Goal: Contribute content: Contribute content

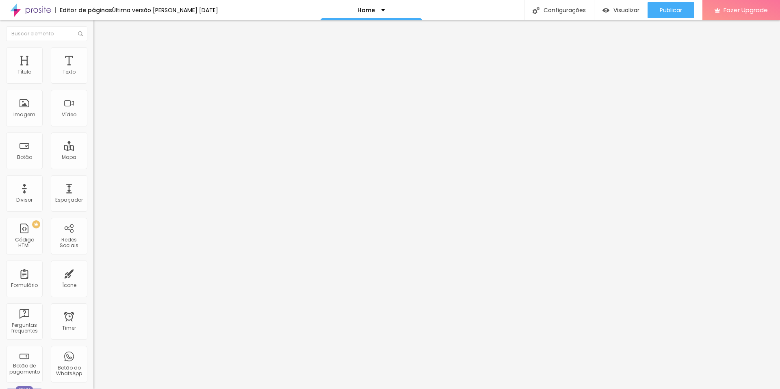
click at [93, 71] on div "9174 caracteres" at bounding box center [139, 65] width 93 height 11
click at [93, 70] on img at bounding box center [95, 67] width 5 height 5
drag, startPoint x: 262, startPoint y: 134, endPoint x: 269, endPoint y: 159, distance: 26.4
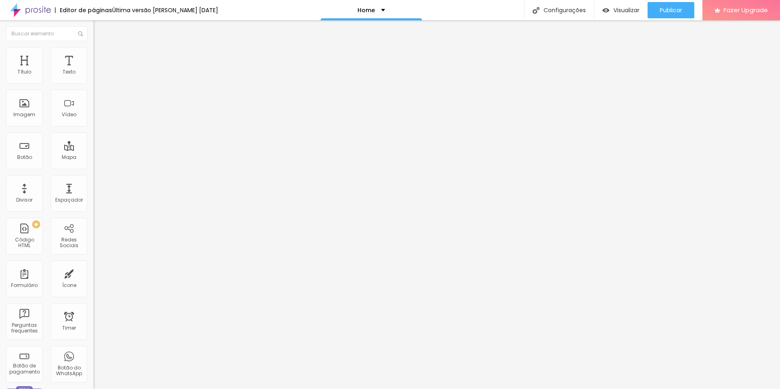
drag, startPoint x: 291, startPoint y: 163, endPoint x: 300, endPoint y: 162, distance: 9.0
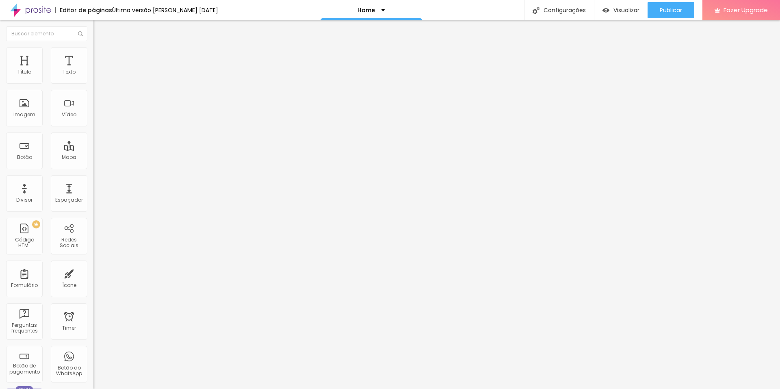
drag, startPoint x: 291, startPoint y: 163, endPoint x: 467, endPoint y: 161, distance: 175.9
drag, startPoint x: 296, startPoint y: 169, endPoint x: 479, endPoint y: 171, distance: 182.8
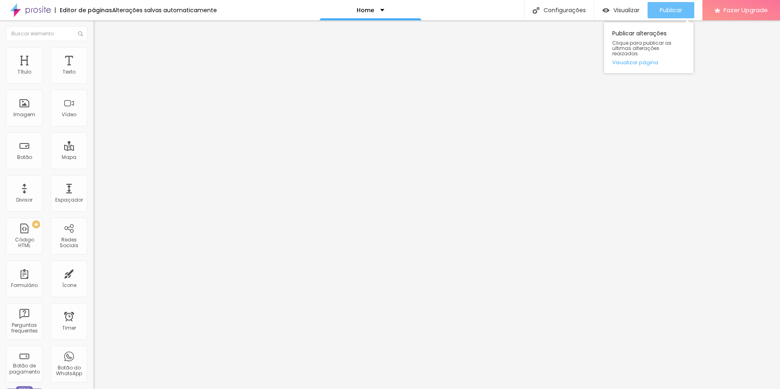
click at [668, 11] on span "Publicar" at bounding box center [671, 10] width 22 height 7
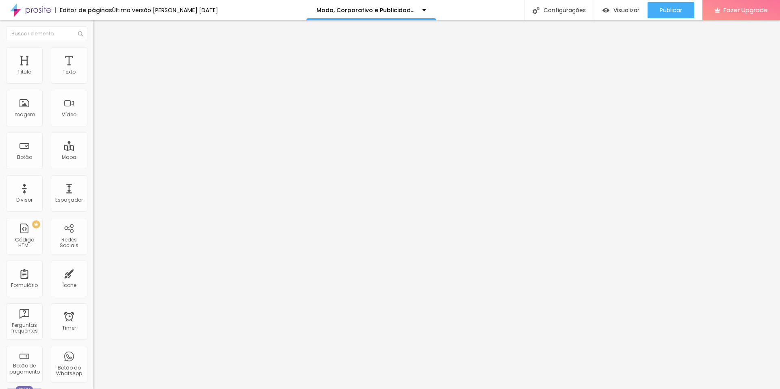
click at [93, 70] on img at bounding box center [95, 67] width 5 height 5
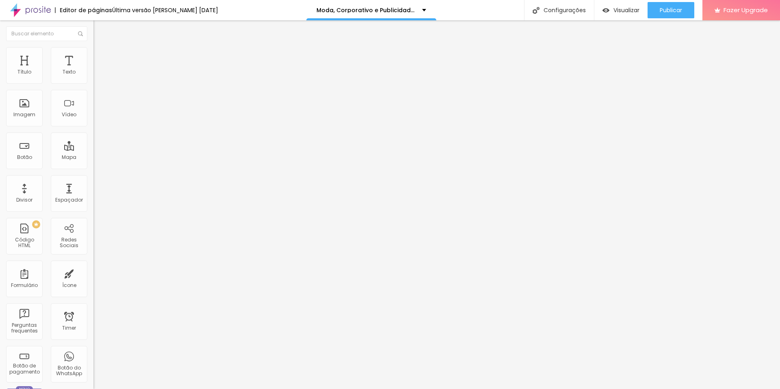
drag, startPoint x: 264, startPoint y: 169, endPoint x: 544, endPoint y: 171, distance: 280.3
paste textarea
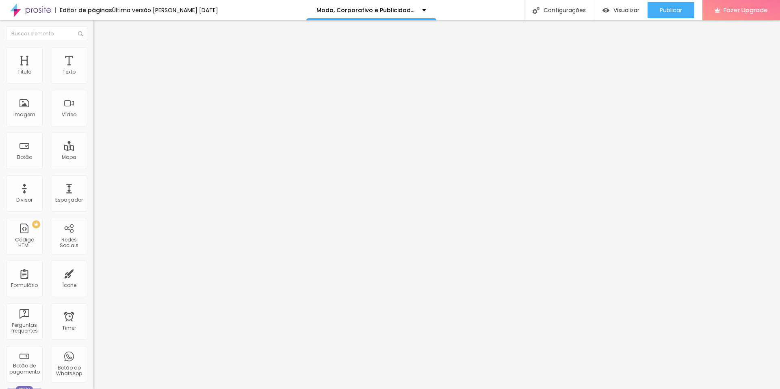
scroll to position [876, 0]
drag, startPoint x: 348, startPoint y: 170, endPoint x: 526, endPoint y: 171, distance: 177.5
click at [93, 70] on img at bounding box center [95, 67] width 5 height 5
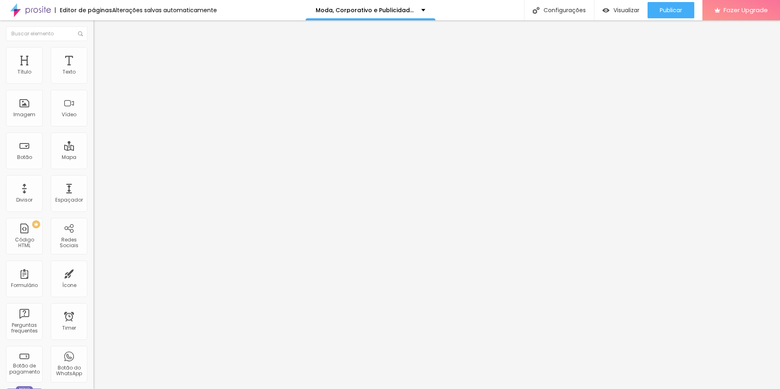
scroll to position [0, 39]
drag, startPoint x: 263, startPoint y: 177, endPoint x: 548, endPoint y: 177, distance: 285.2
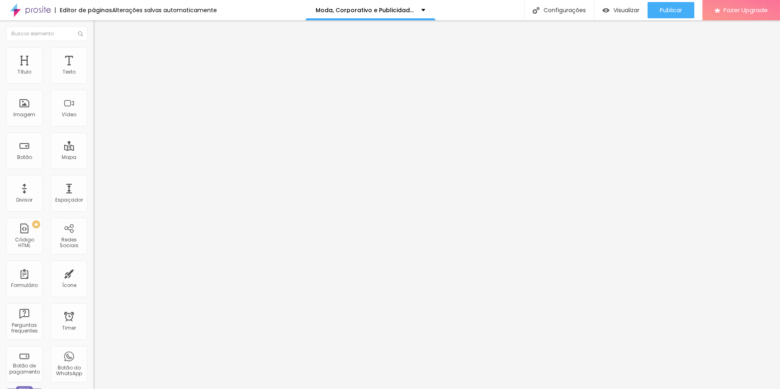
paste textarea
click at [93, 70] on img at bounding box center [95, 67] width 5 height 5
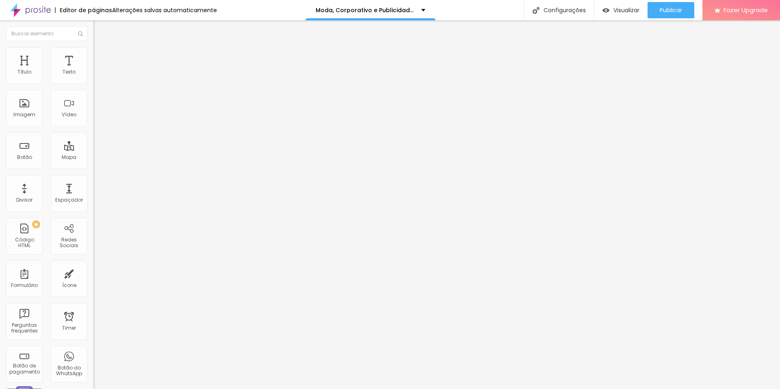
scroll to position [0, 71]
drag, startPoint x: 264, startPoint y: 164, endPoint x: 511, endPoint y: 166, distance: 247.8
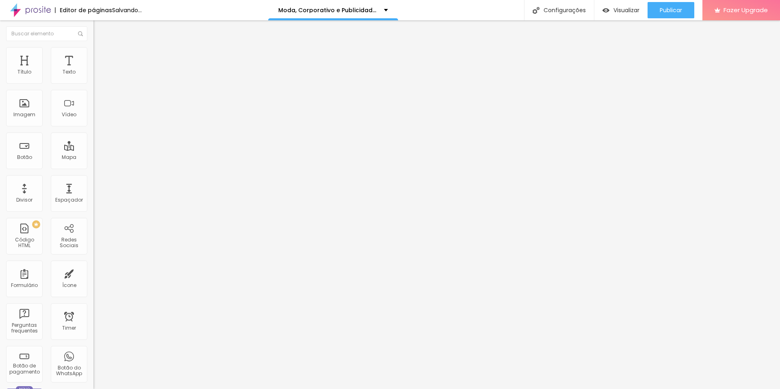
paste textarea
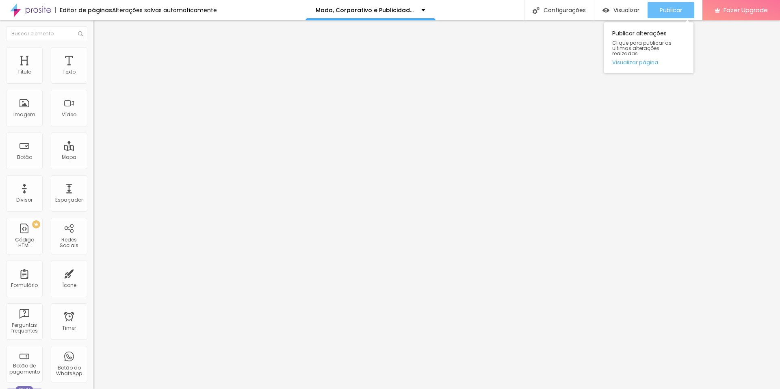
click at [658, 11] on button "Publicar" at bounding box center [671, 10] width 47 height 16
click at [93, 70] on img at bounding box center [95, 67] width 5 height 5
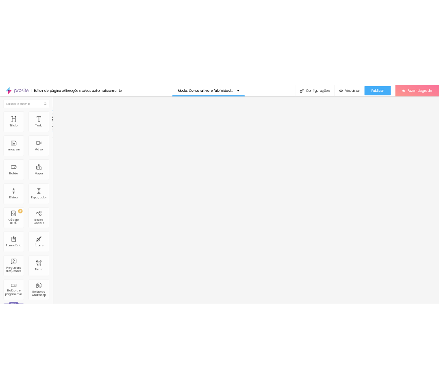
scroll to position [512, 0]
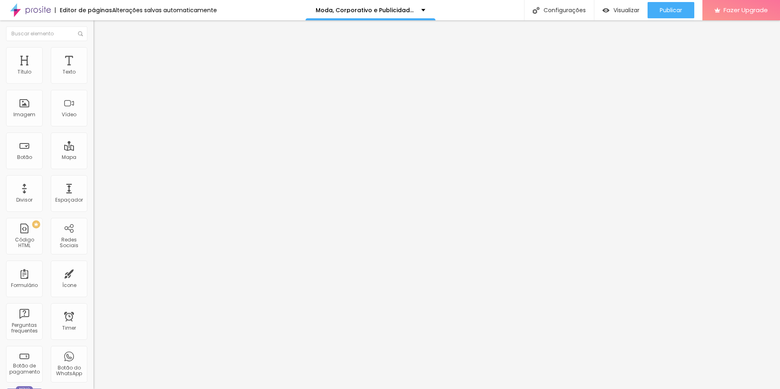
click at [93, 70] on img at bounding box center [95, 67] width 5 height 5
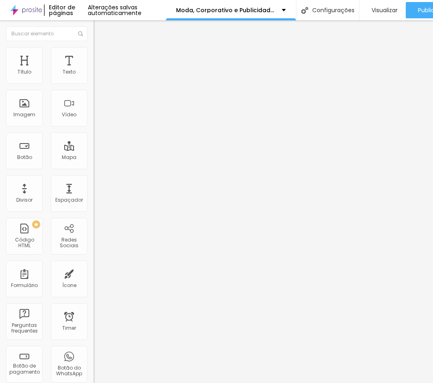
click at [93, 70] on img at bounding box center [95, 67] width 5 height 5
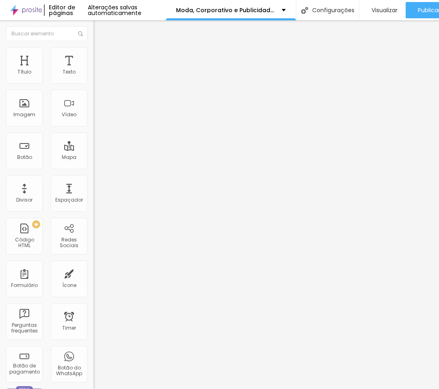
scroll to position [103, 0]
drag, startPoint x: 93, startPoint y: 202, endPoint x: 105, endPoint y: 210, distance: 14.9
paste textarea
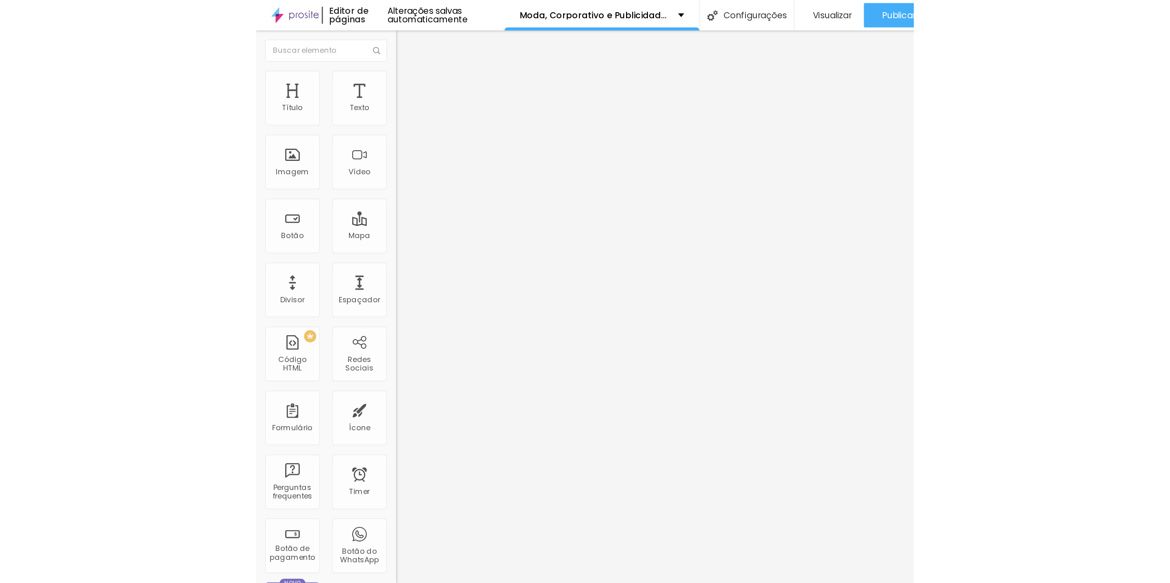
scroll to position [575, 0]
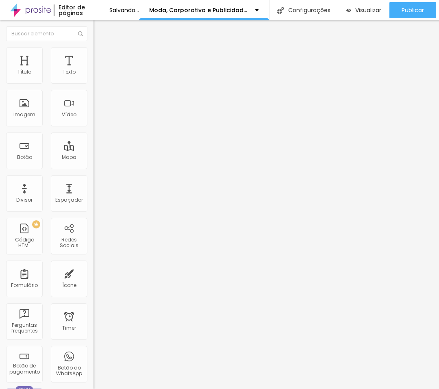
drag, startPoint x: 119, startPoint y: 201, endPoint x: 292, endPoint y: 203, distance: 173.5
drag, startPoint x: 127, startPoint y: 206, endPoint x: 299, endPoint y: 208, distance: 172.7
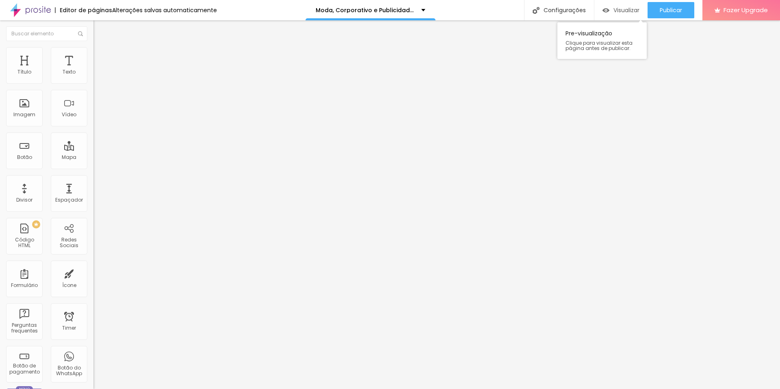
click at [628, 10] on span "Visualizar" at bounding box center [626, 10] width 26 height 7
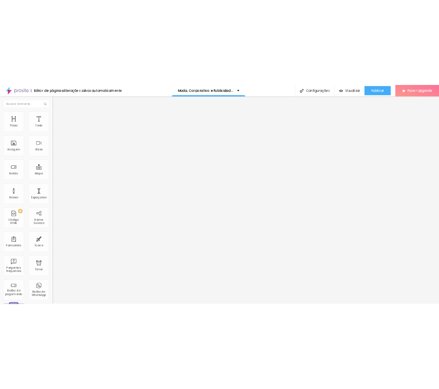
scroll to position [574, 0]
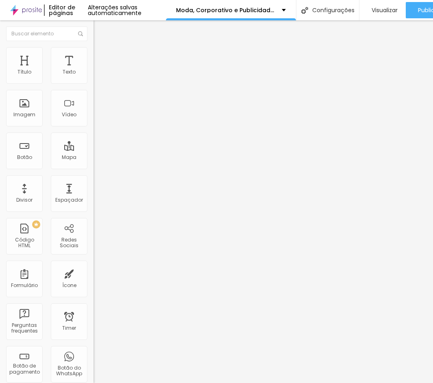
click at [93, 70] on img at bounding box center [95, 67] width 5 height 5
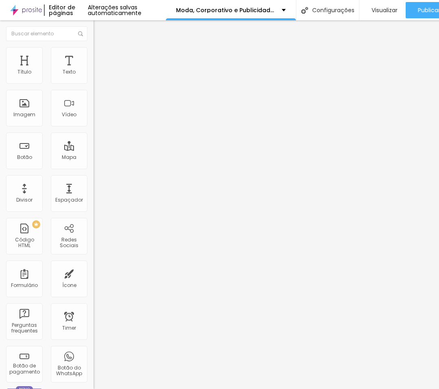
scroll to position [417, 0]
drag, startPoint x: 94, startPoint y: 223, endPoint x: 108, endPoint y: 247, distance: 27.5
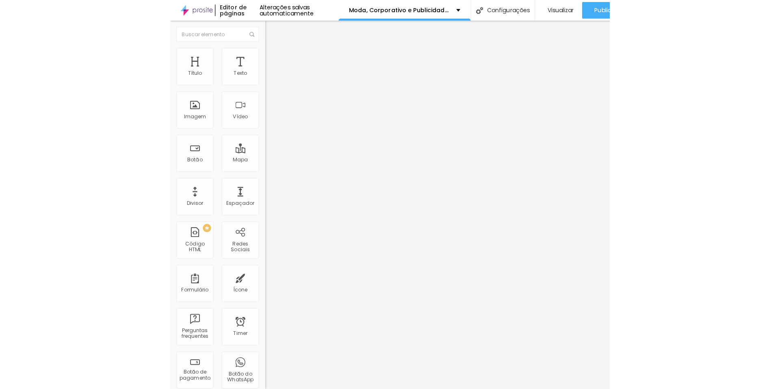
scroll to position [0, 0]
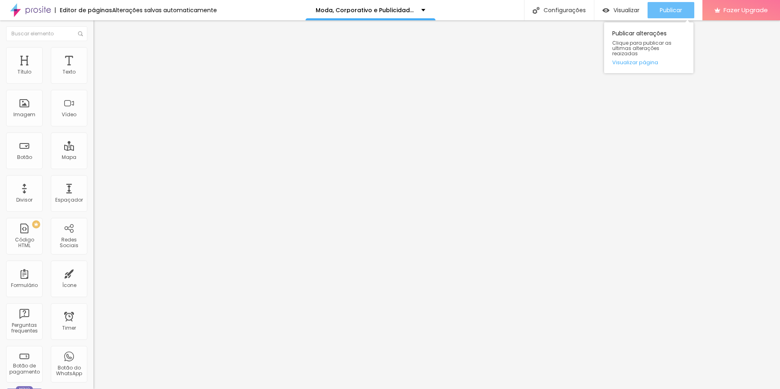
click at [662, 9] on span "Publicar" at bounding box center [671, 10] width 22 height 7
click at [664, 4] on div "Publicar" at bounding box center [671, 10] width 22 height 16
